Goal: Register for event/course

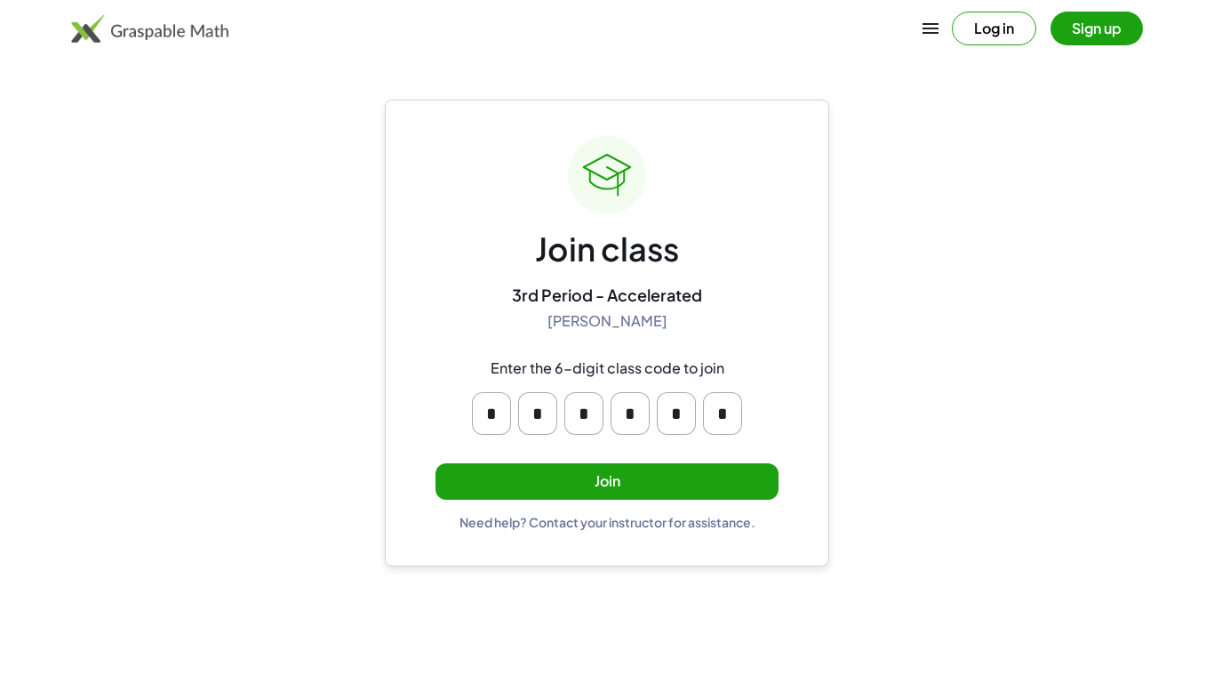
click at [740, 477] on button "Join" at bounding box center [607, 481] width 343 height 36
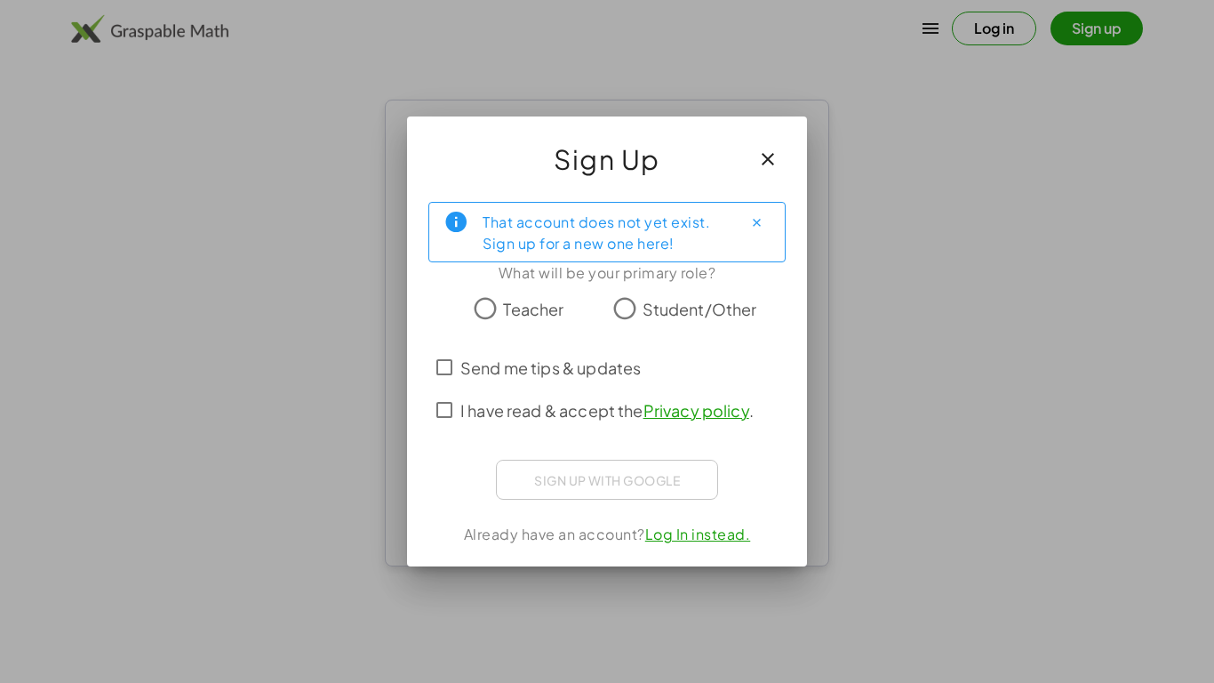
click at [782, 240] on div "That account does not yet exist. Sign up for a new one here!" at bounding box center [606, 232] width 357 height 60
click at [755, 172] on button "button" at bounding box center [768, 159] width 43 height 43
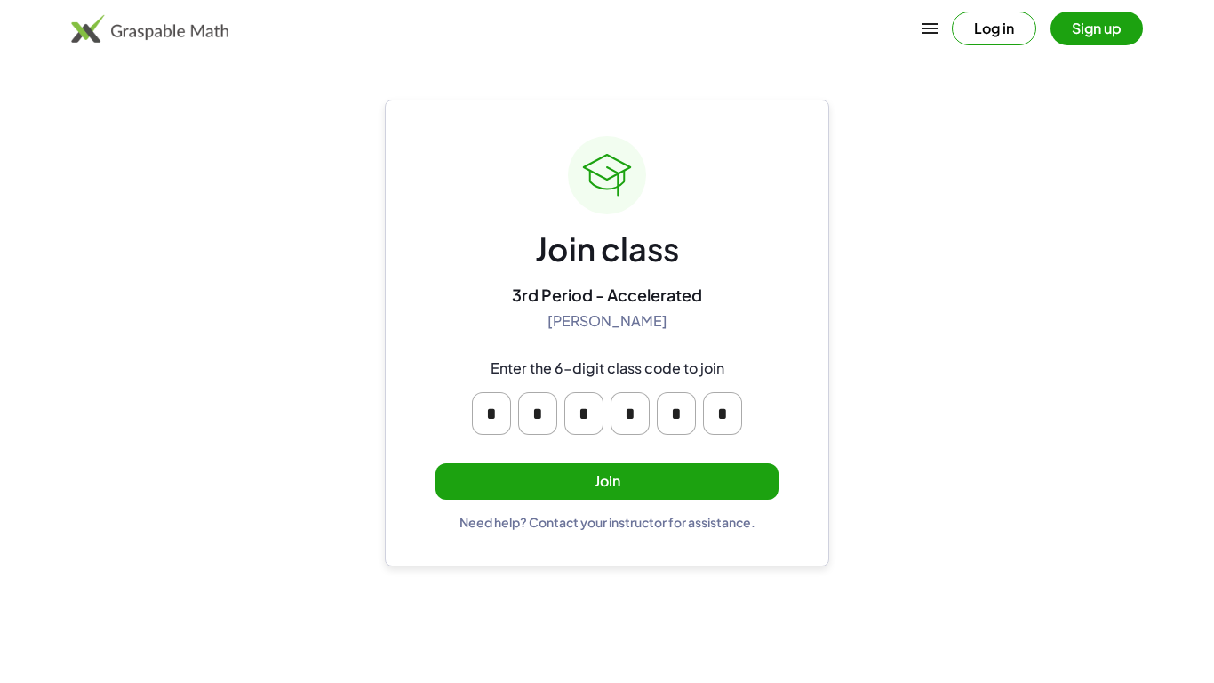
click at [694, 499] on div "Join class 3rd Period - Accelerated Shannon Knight Enter the 6-digit class code…" at bounding box center [607, 333] width 343 height 394
click at [673, 482] on button "Join" at bounding box center [607, 481] width 343 height 36
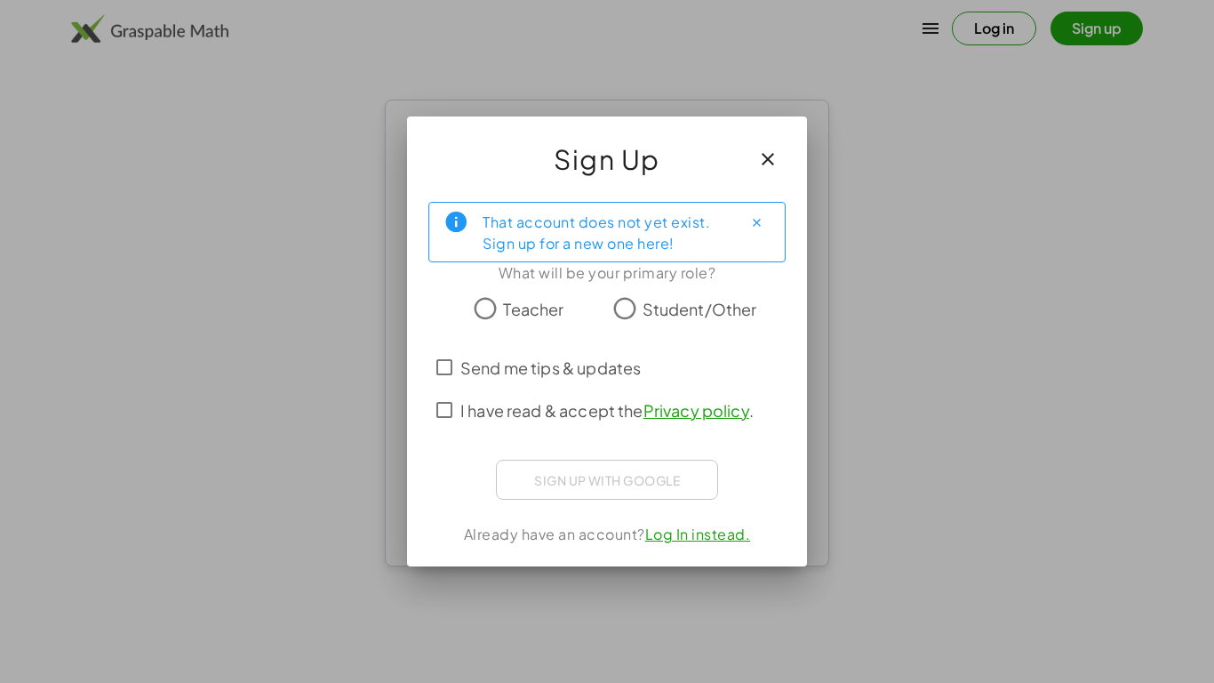
click at [659, 309] on span "Student/Other" at bounding box center [700, 309] width 115 height 24
click at [606, 364] on span "Send me tips & updates" at bounding box center [550, 368] width 180 height 24
click at [611, 398] on span "I have read & accept the Privacy policy ." at bounding box center [606, 410] width 293 height 24
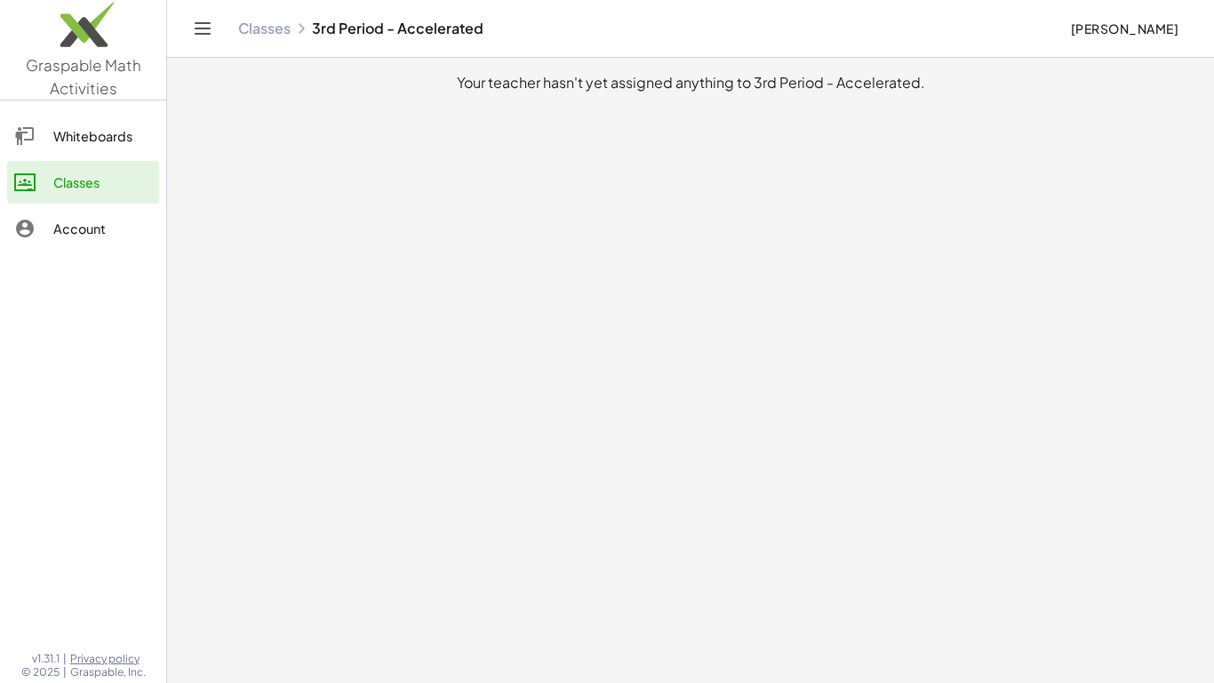
click at [89, 163] on link "Classes" at bounding box center [83, 182] width 152 height 43
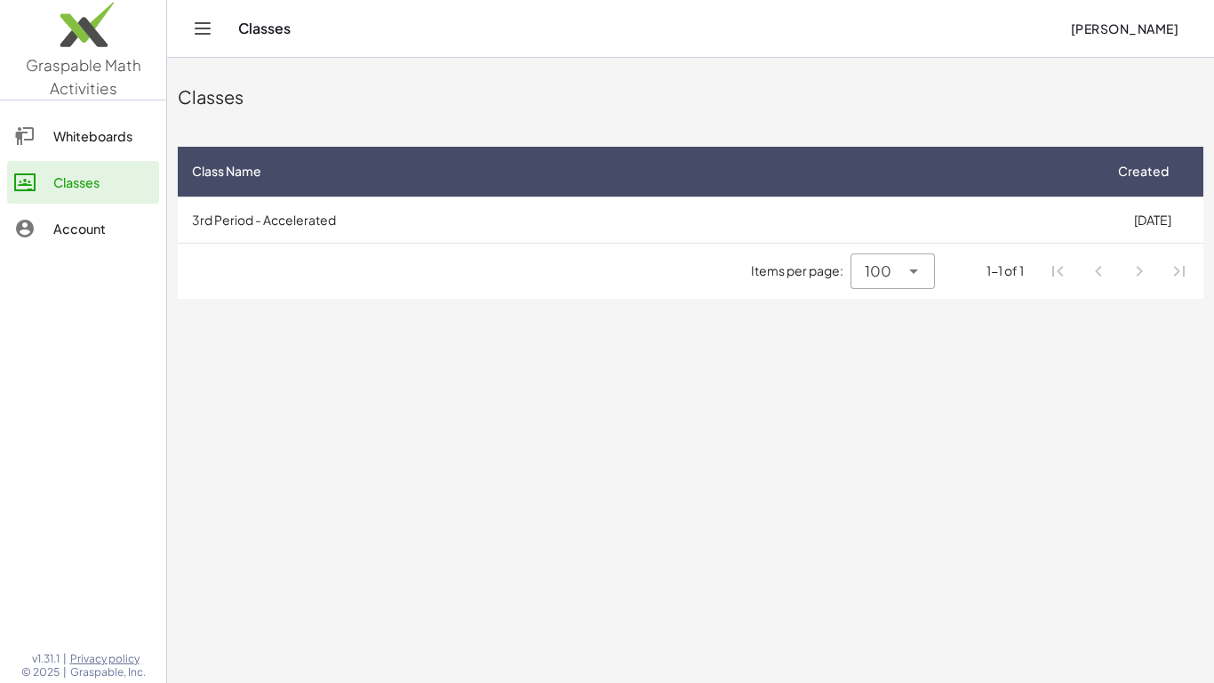
click at [84, 148] on link "Whiteboards" at bounding box center [83, 136] width 152 height 43
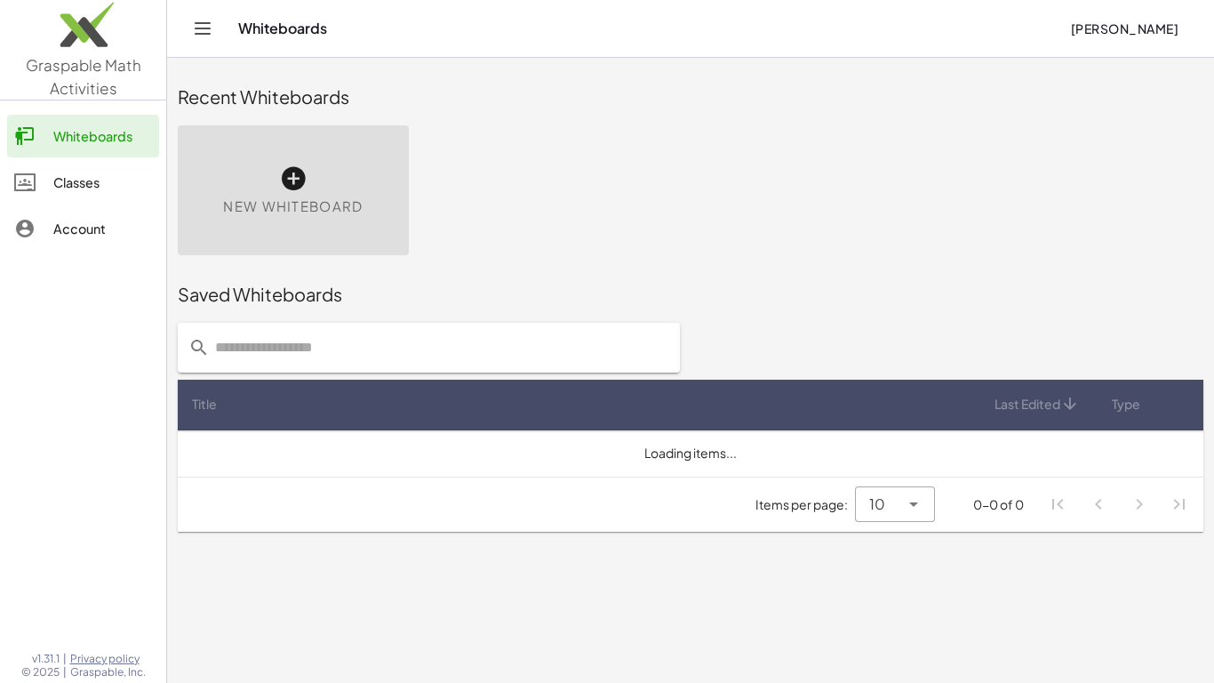
click at [88, 165] on link "Classes" at bounding box center [83, 182] width 152 height 43
